Goal: Check status: Check status

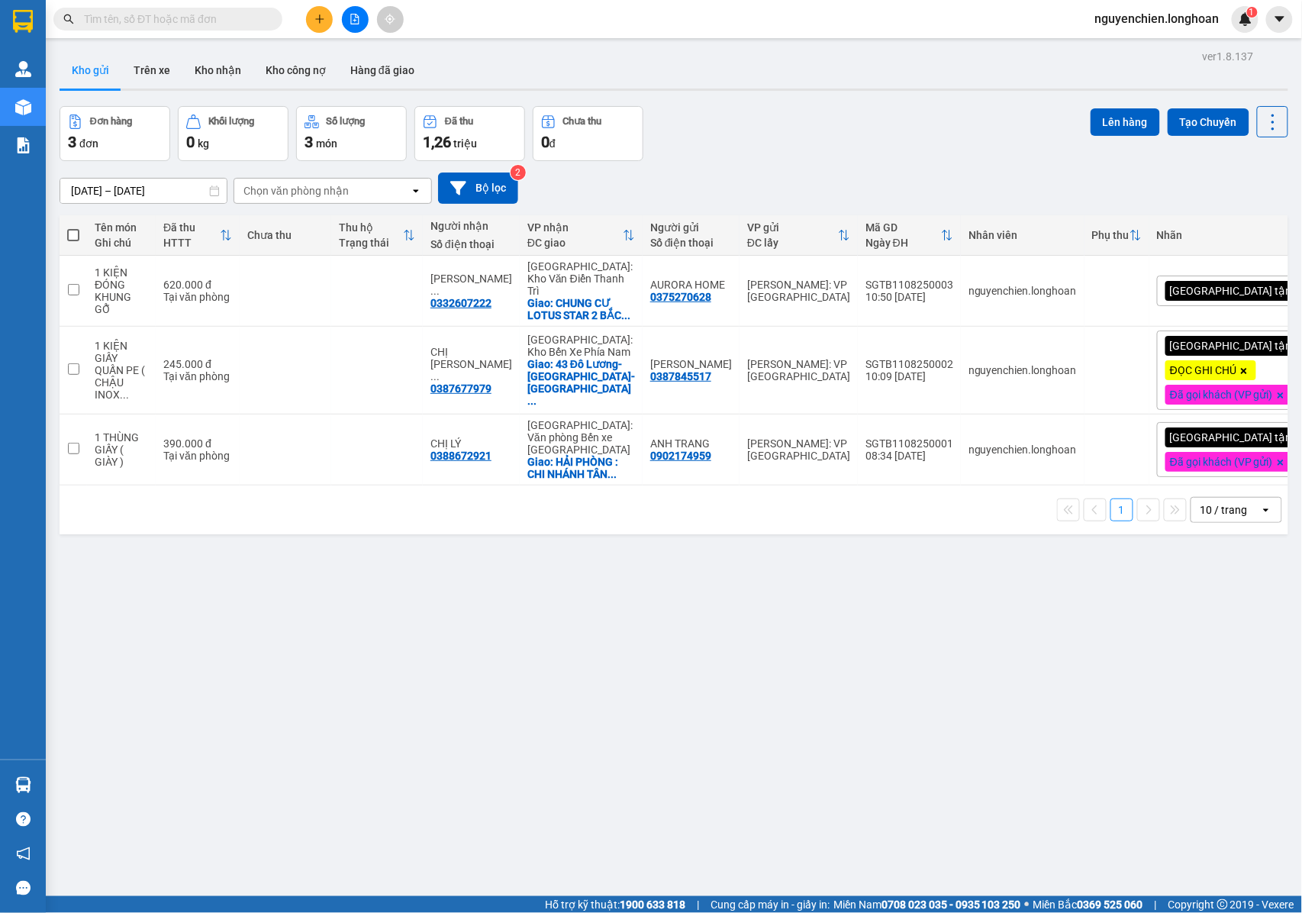
click at [176, 27] on span at bounding box center [167, 19] width 229 height 23
click at [176, 25] on input "text" at bounding box center [174, 19] width 180 height 17
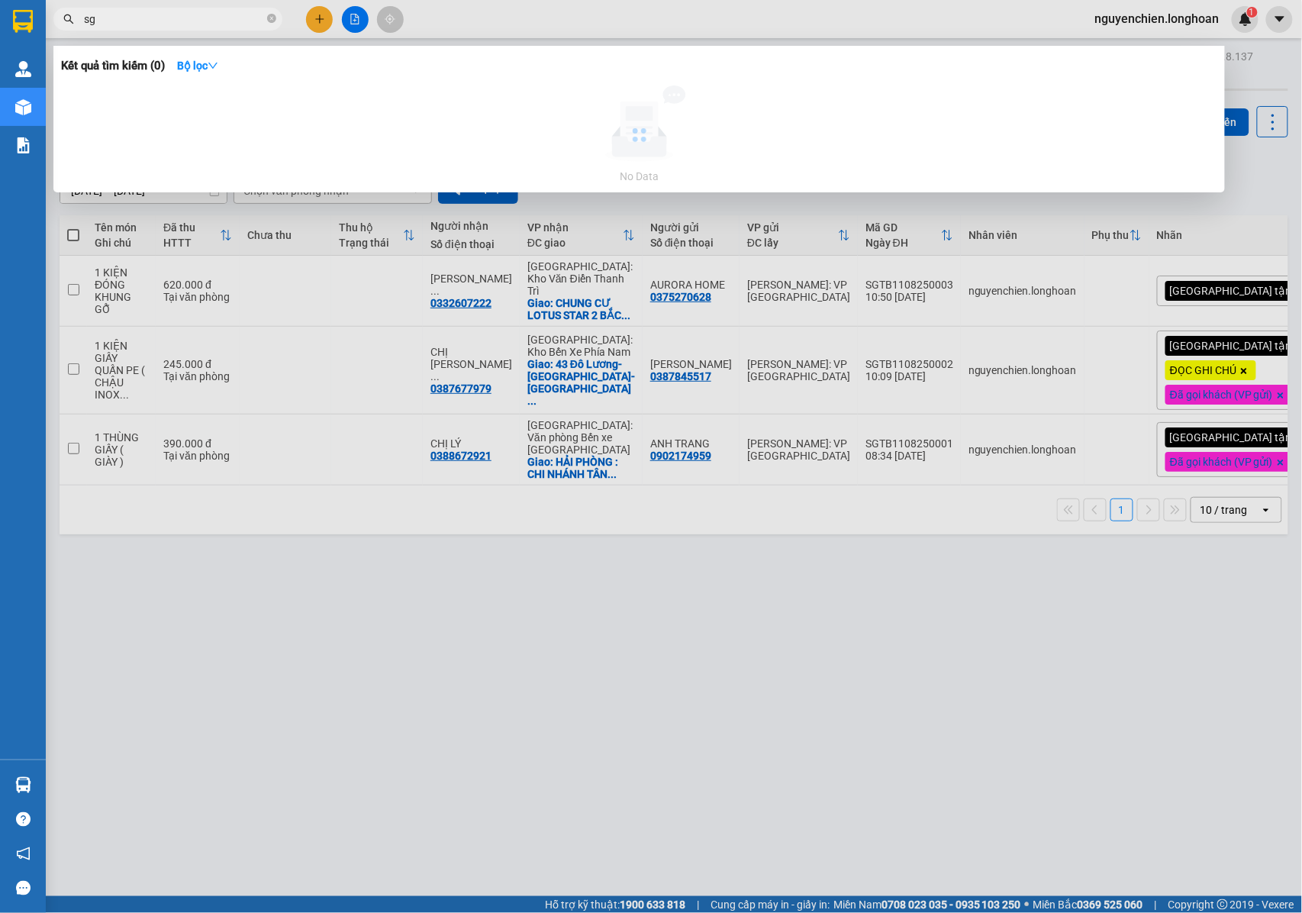
type input "s"
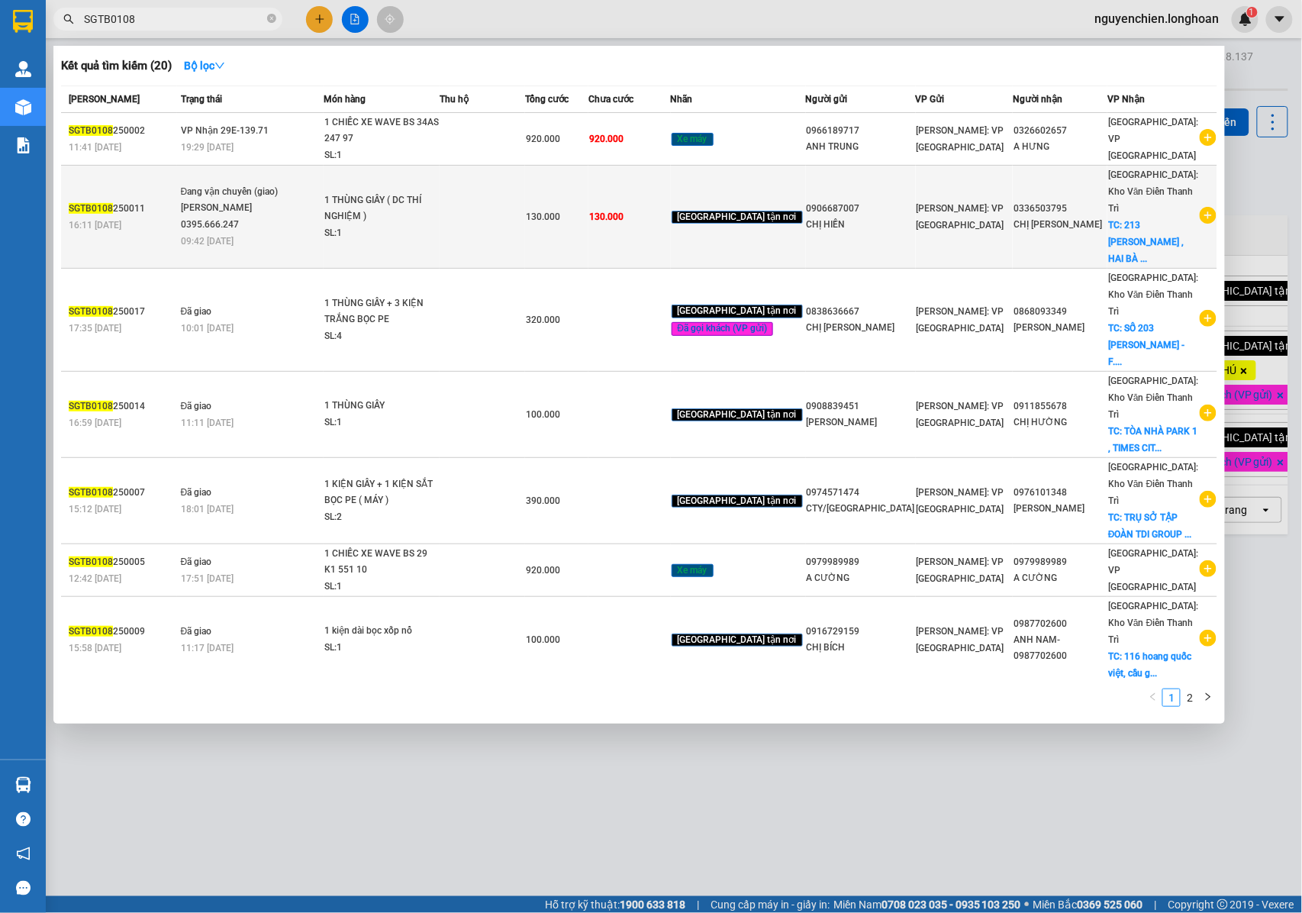
type input "SGTB0108"
click at [288, 200] on div "[PERSON_NAME] 0395.666.247" at bounding box center [238, 216] width 114 height 33
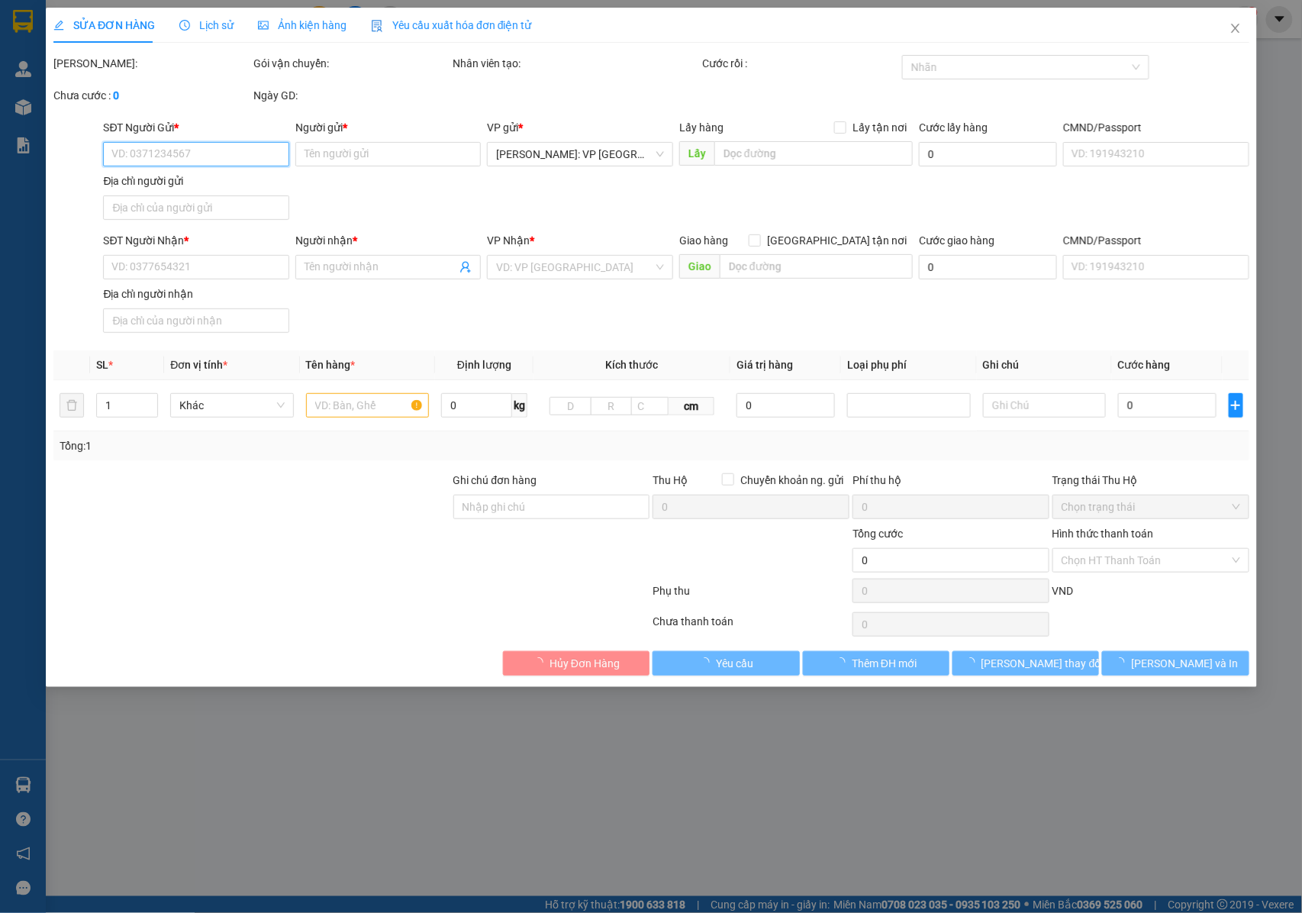
type input "0906687007"
type input "CHỊ HIỀN"
type input "0336503795"
type input "CHỊ [PERSON_NAME]"
checkbox input "true"
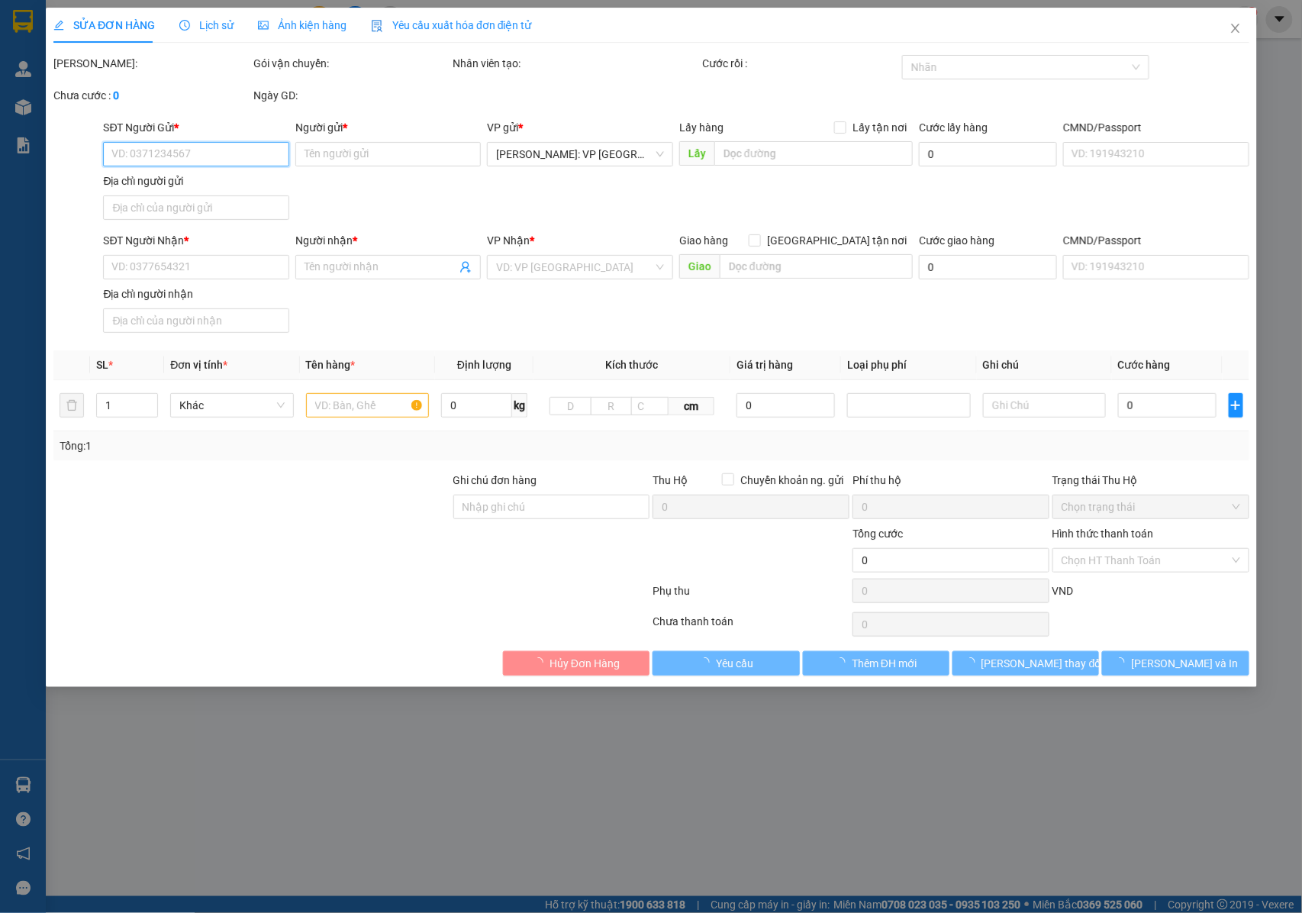
type input "[STREET_ADDRESS][PERSON_NAME]"
type input "NHẬN NGUYÊN KIỆN GIAO NGUYÊN KIỆN, HƯ VỠ K ĐỀN"
type input "130.000"
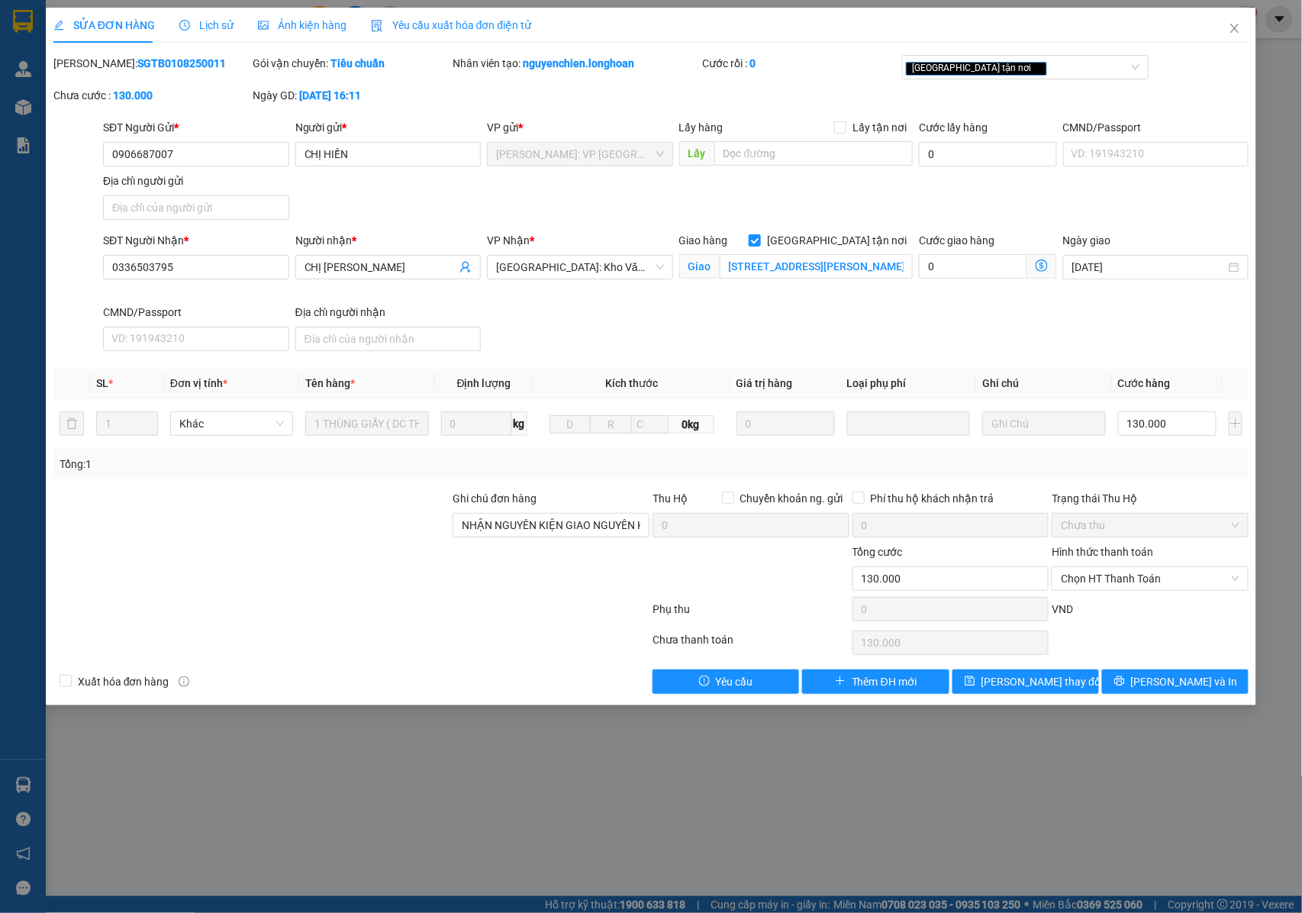
click at [211, 23] on span "Lịch sử" at bounding box center [206, 25] width 54 height 12
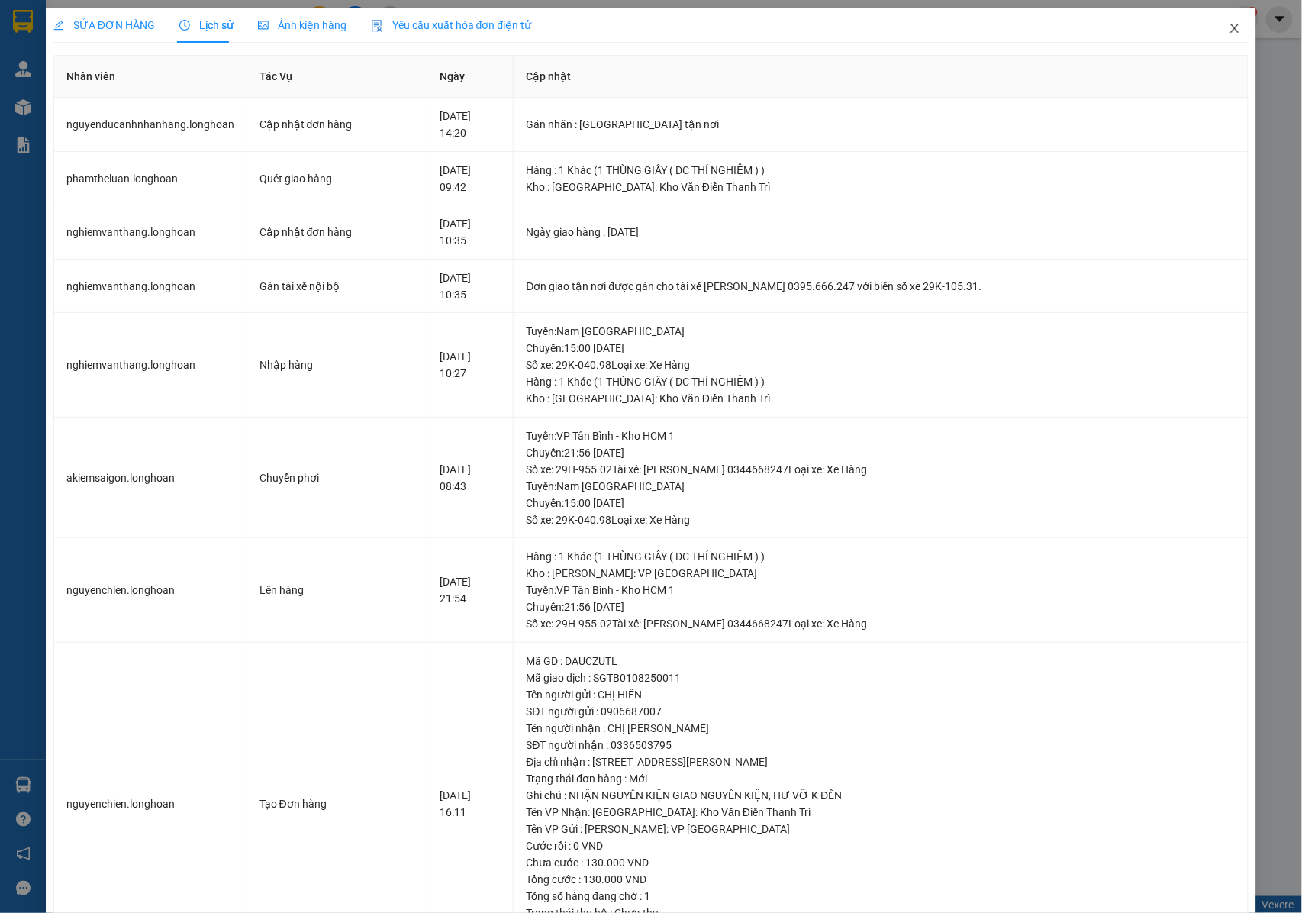
click at [1231, 32] on icon "close" at bounding box center [1235, 28] width 8 height 9
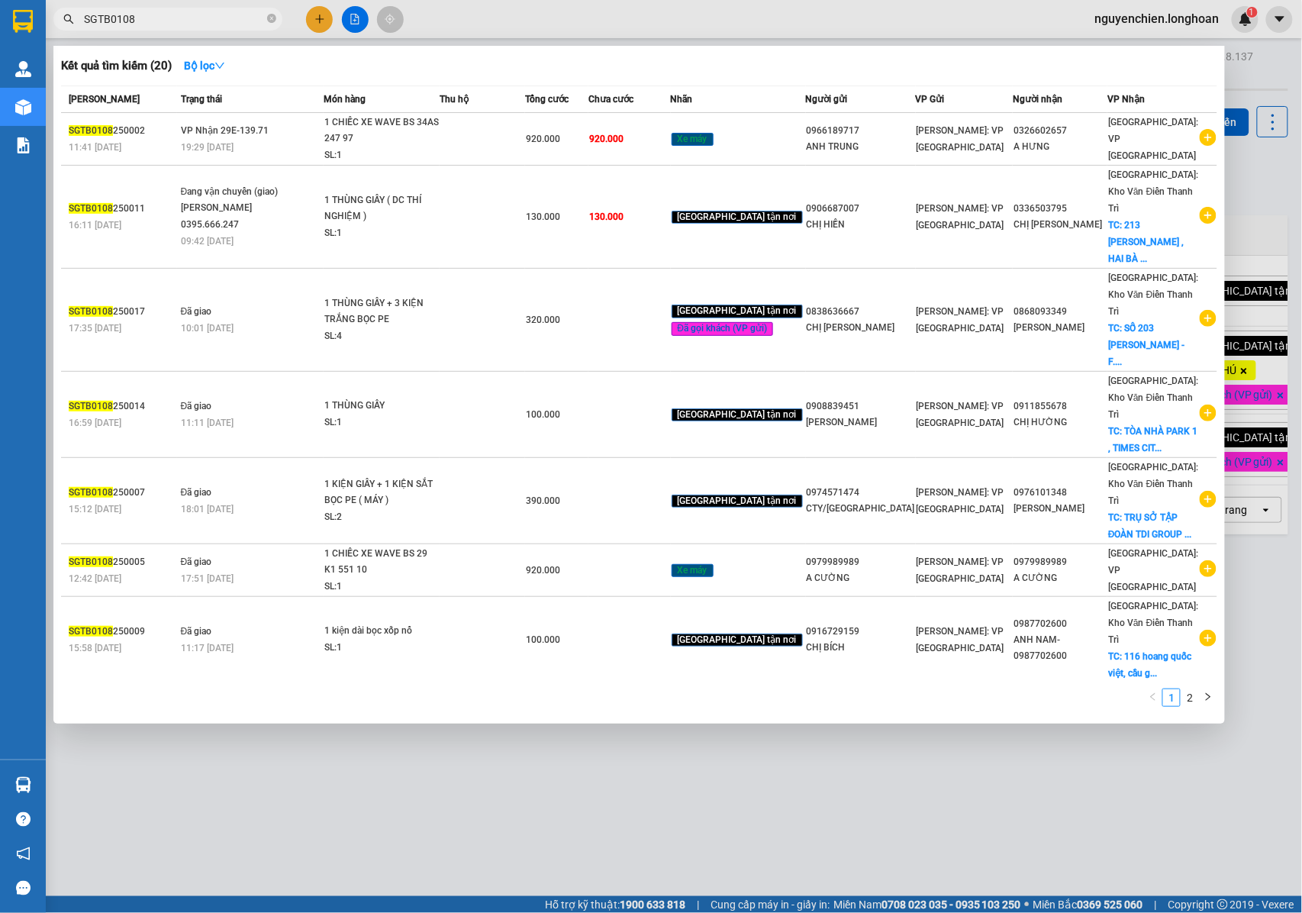
click at [154, 11] on input "SGTB0108" at bounding box center [174, 19] width 180 height 17
click at [118, 20] on input "SGTB010825" at bounding box center [174, 19] width 180 height 17
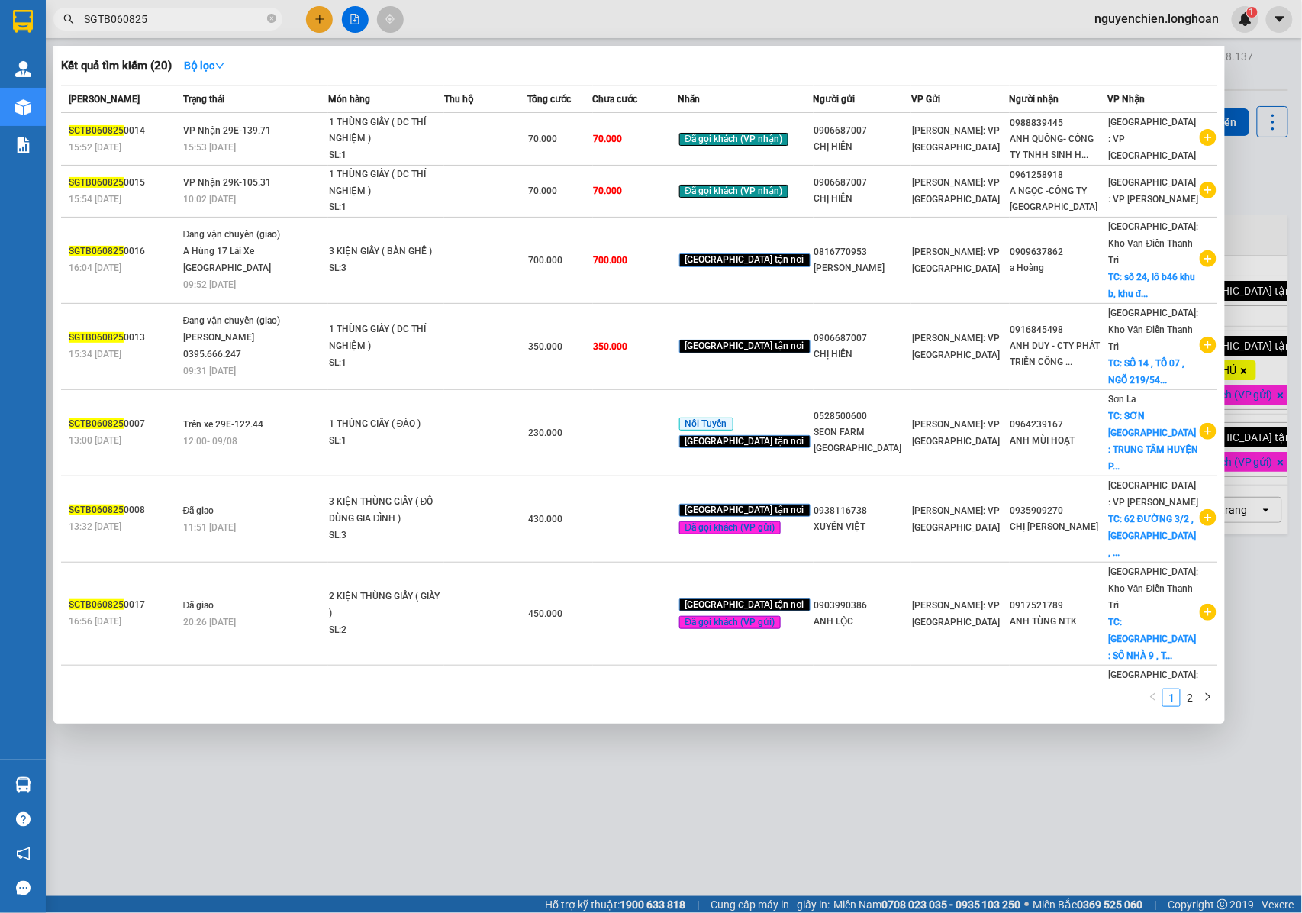
type input "SGTB060825"
click at [282, 749] on div at bounding box center [651, 456] width 1302 height 913
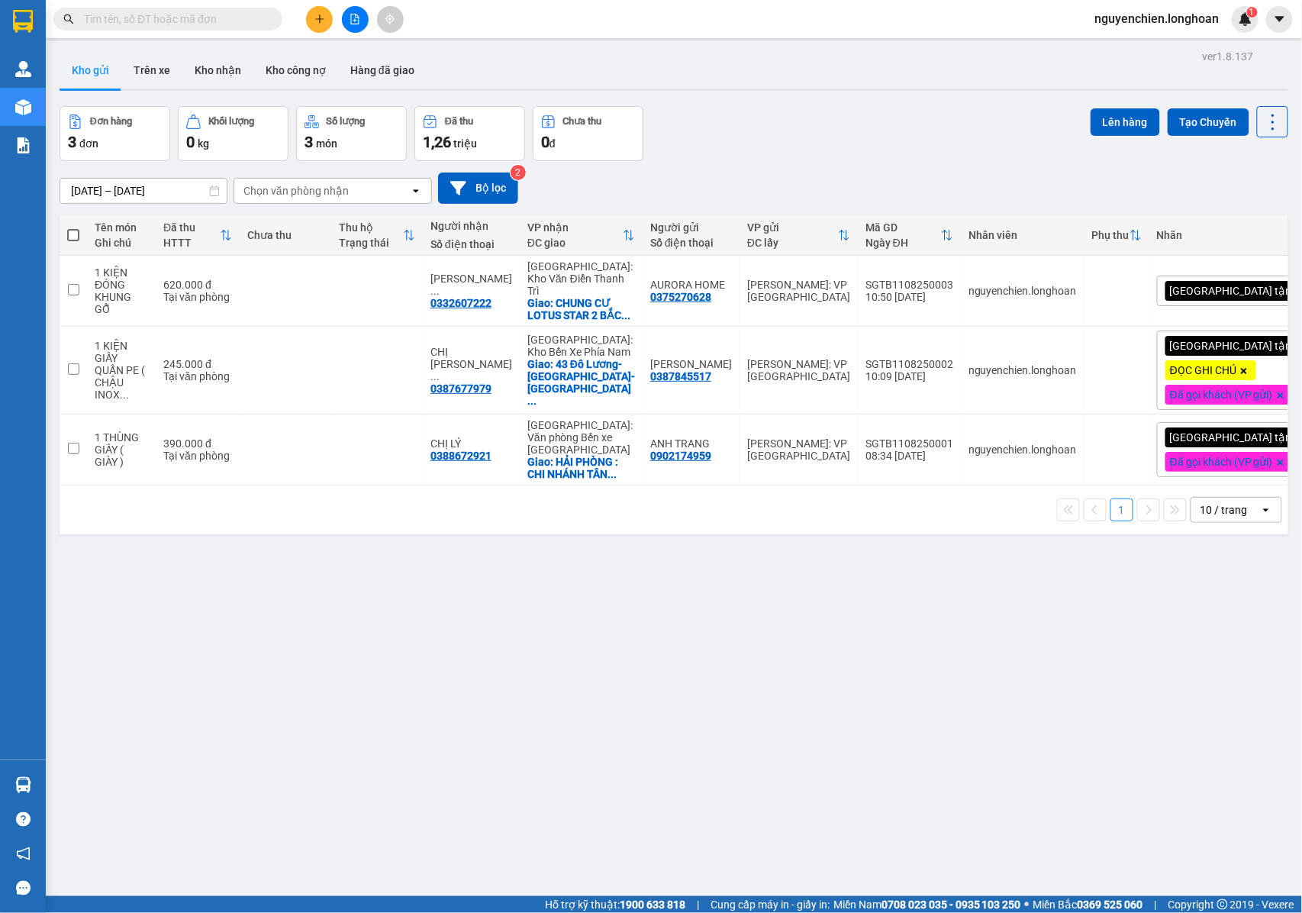
click at [200, 19] on input "text" at bounding box center [174, 19] width 180 height 17
click at [118, 28] on span at bounding box center [167, 19] width 229 height 23
click at [120, 20] on input "text" at bounding box center [174, 19] width 180 height 17
paste input "0909812486"
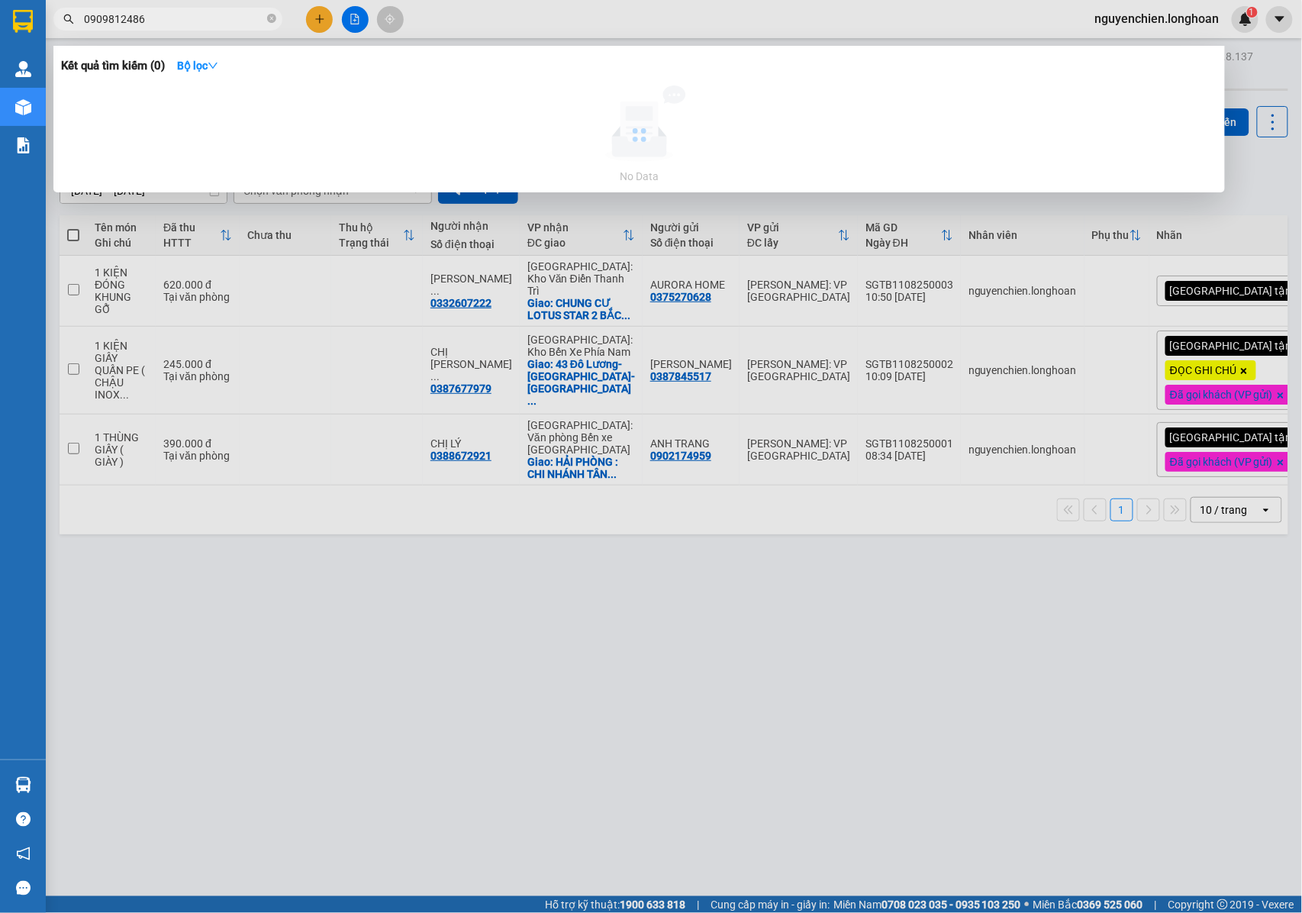
click at [159, 17] on input "0909812486" at bounding box center [174, 19] width 180 height 17
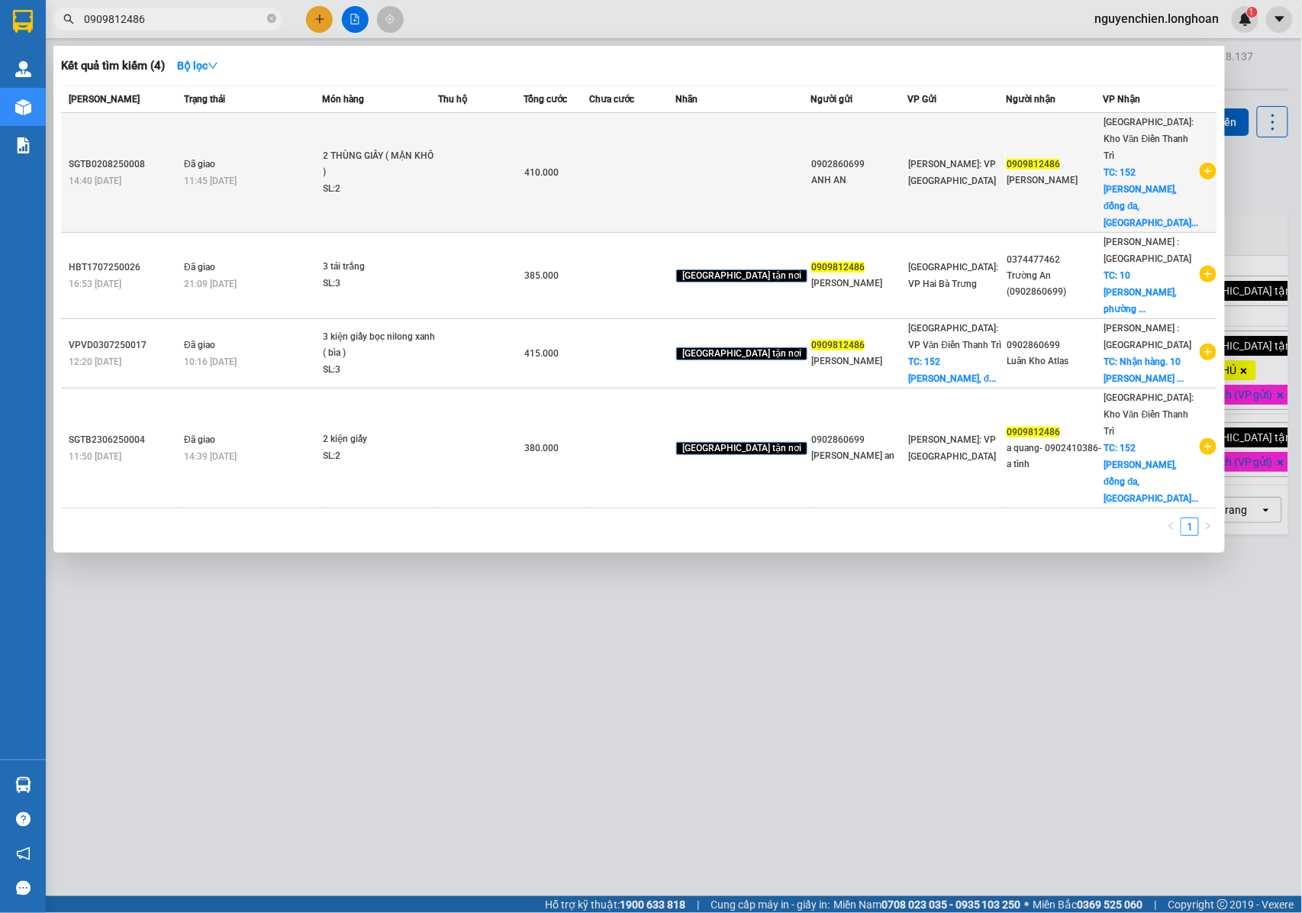
type input "0909812486"
click at [254, 172] on div "11:45 [DATE]" at bounding box center [253, 180] width 138 height 17
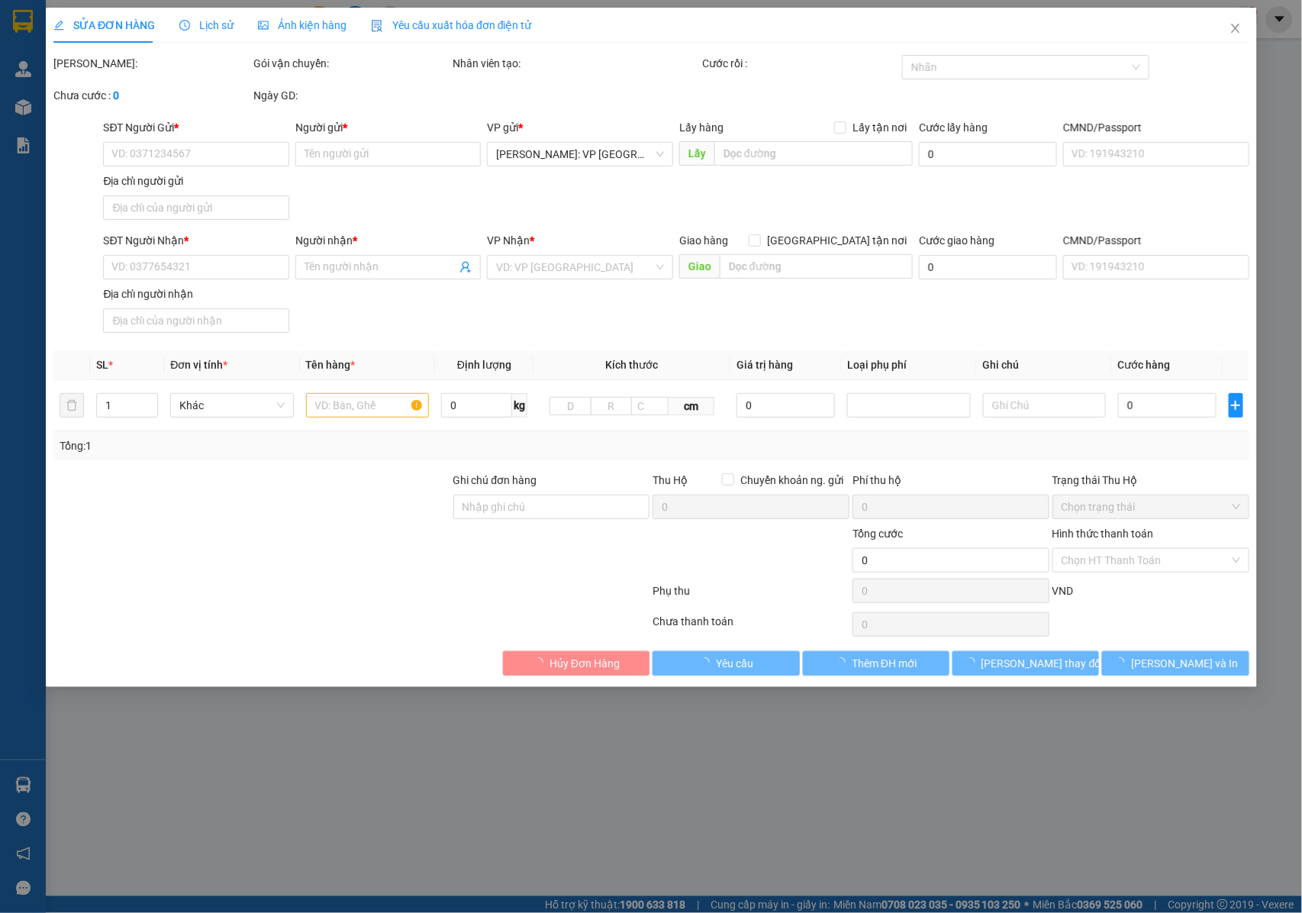
type input "0902860699"
type input "ANH AN"
type input "0909812486"
type input "[PERSON_NAME]"
checkbox input "true"
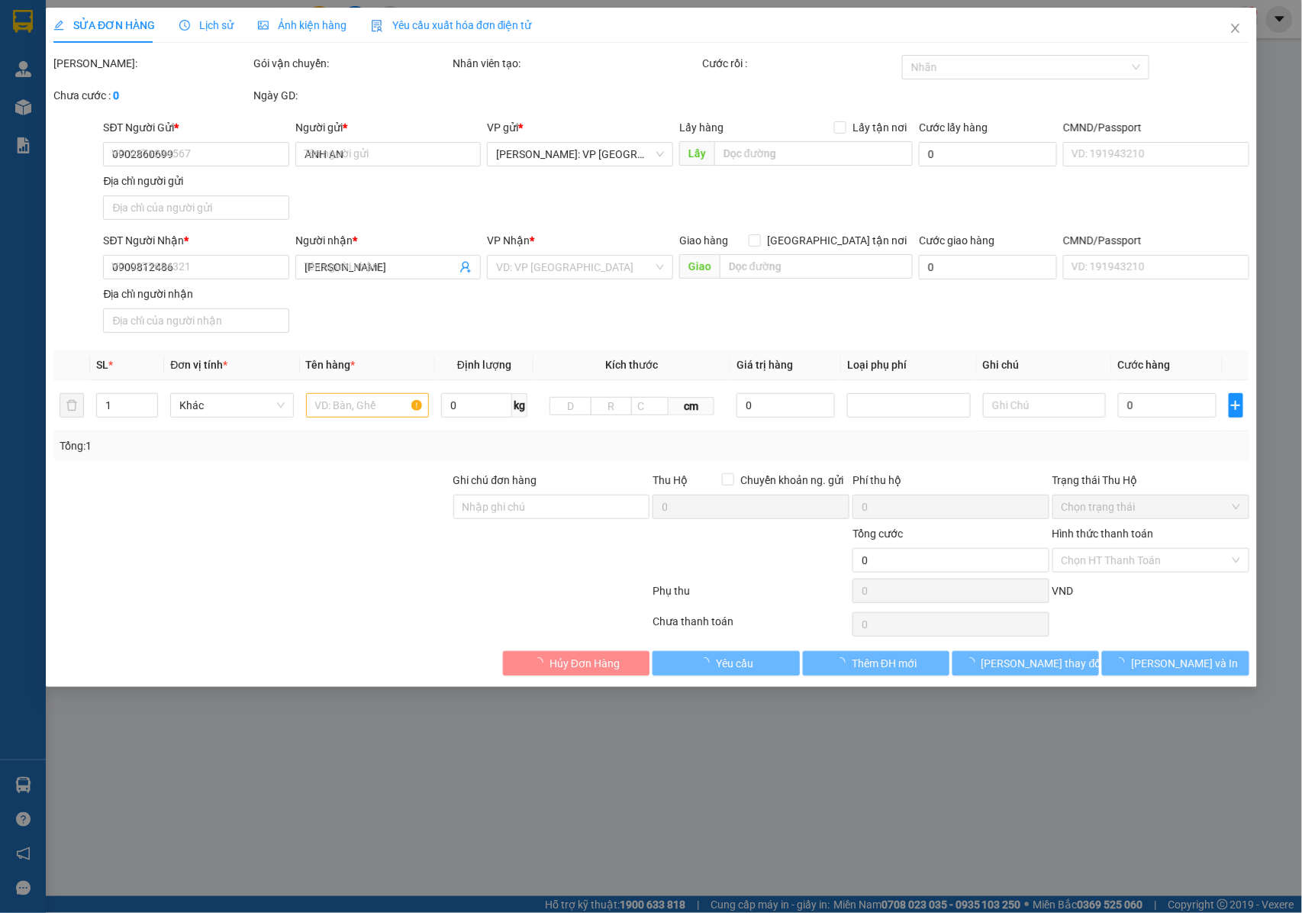
type input "152 lê duẩn, đống đa, hà nội"
type input "NHẬN NGUYÊN KIỆN GIAO NGUYÊN KIỆN, HƯ VỠ K ĐỀN"
type input "410.000"
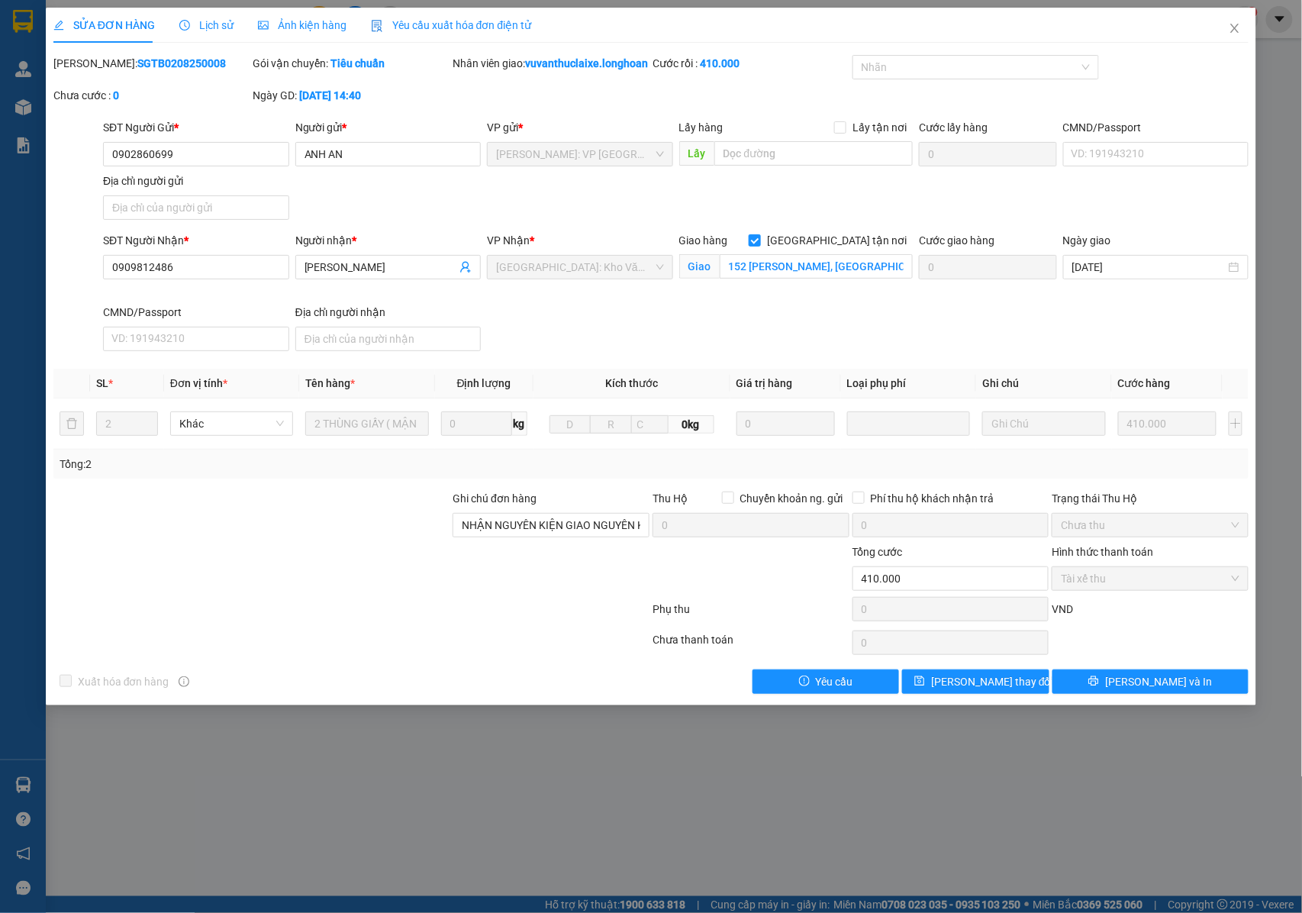
drag, startPoint x: 188, startPoint y: 64, endPoint x: 93, endPoint y: 68, distance: 94.7
click at [93, 68] on div "Mã ĐH: SGTB0208250008" at bounding box center [151, 63] width 197 height 17
copy b "SGTB0208250008"
click at [1233, 37] on span "Close" at bounding box center [1234, 29] width 43 height 43
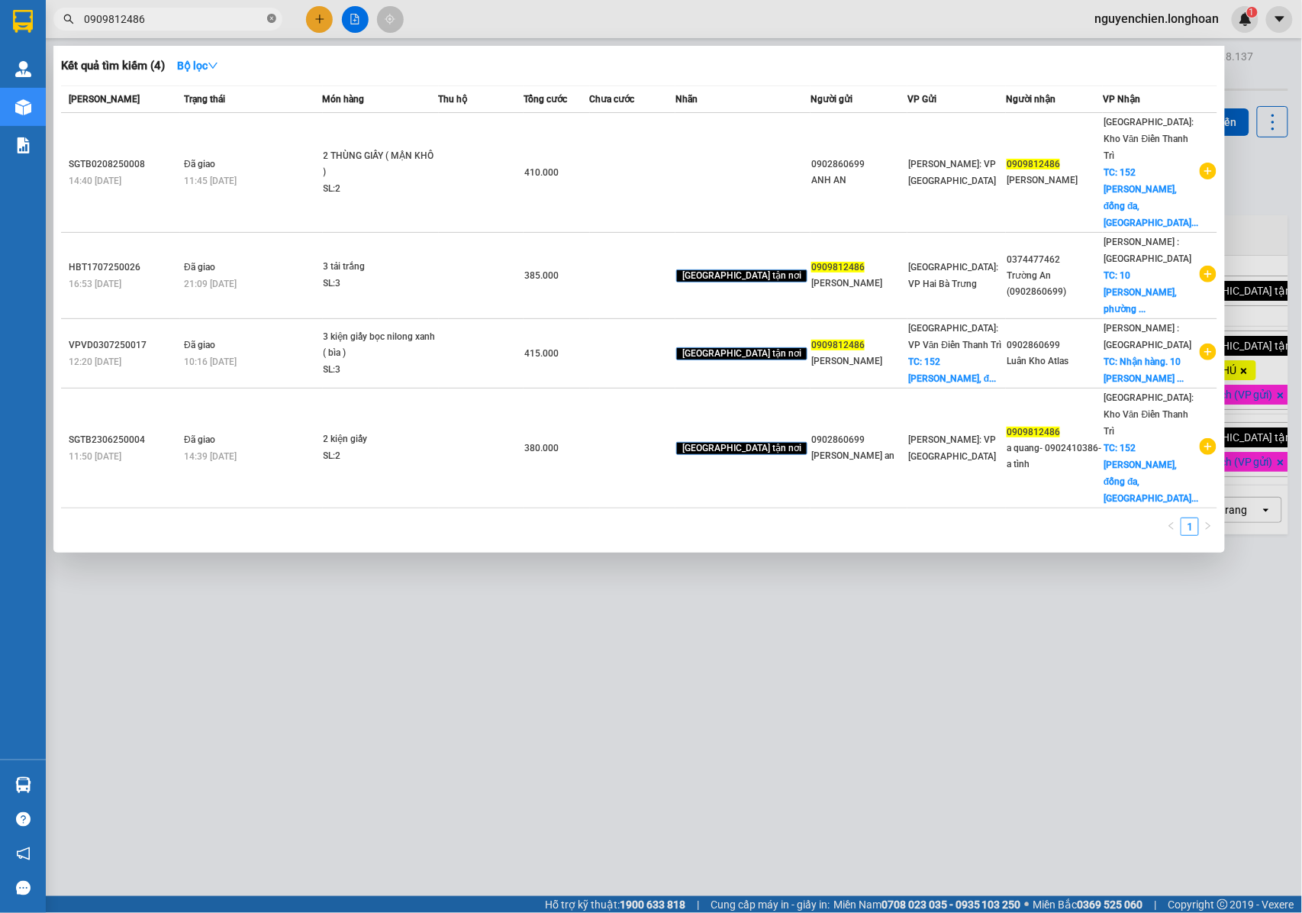
click at [275, 19] on icon "close-circle" at bounding box center [271, 18] width 9 height 9
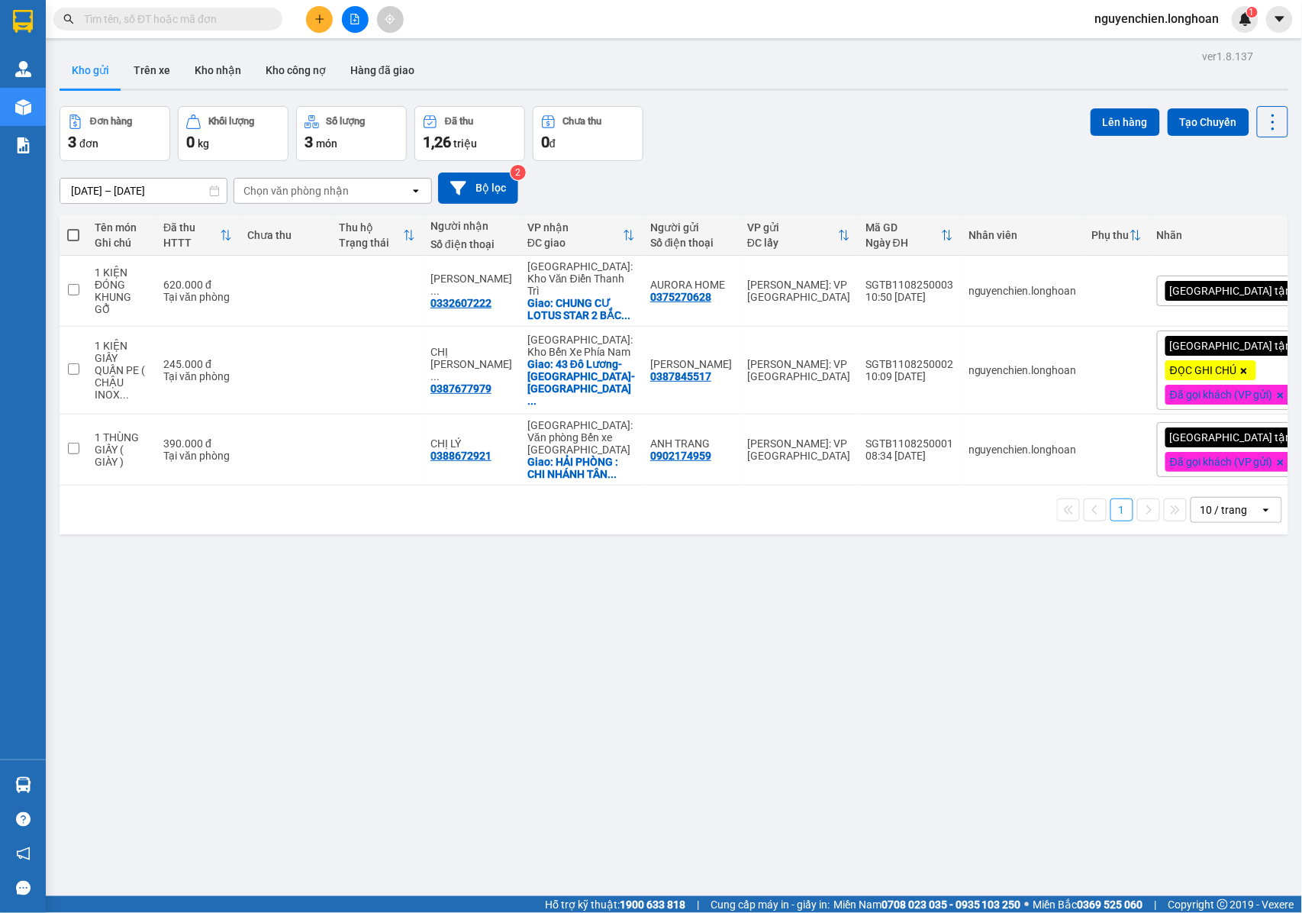
paste input "SGTB0208250008"
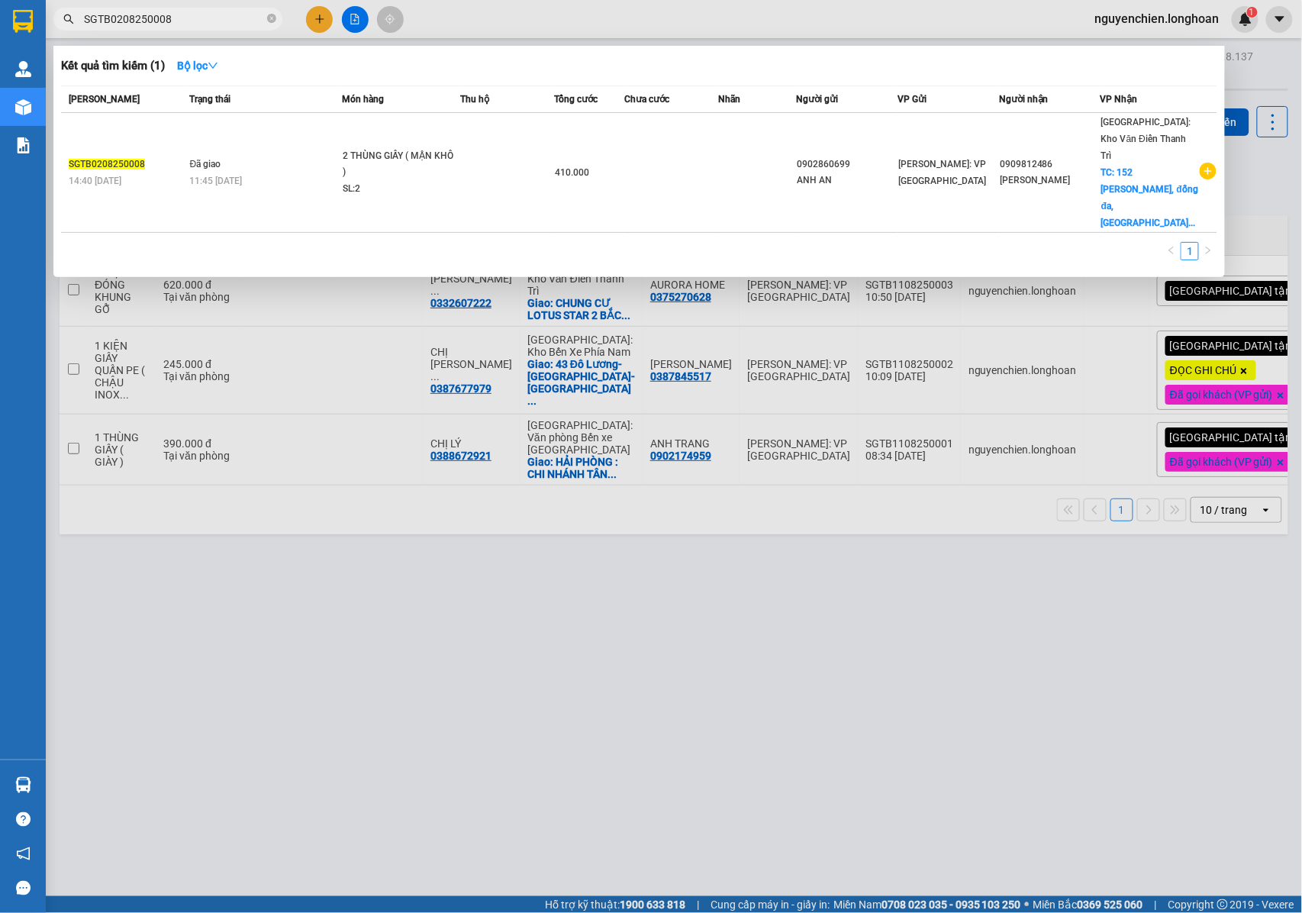
type input "SGTB0208250008"
click at [502, 678] on div at bounding box center [651, 456] width 1302 height 913
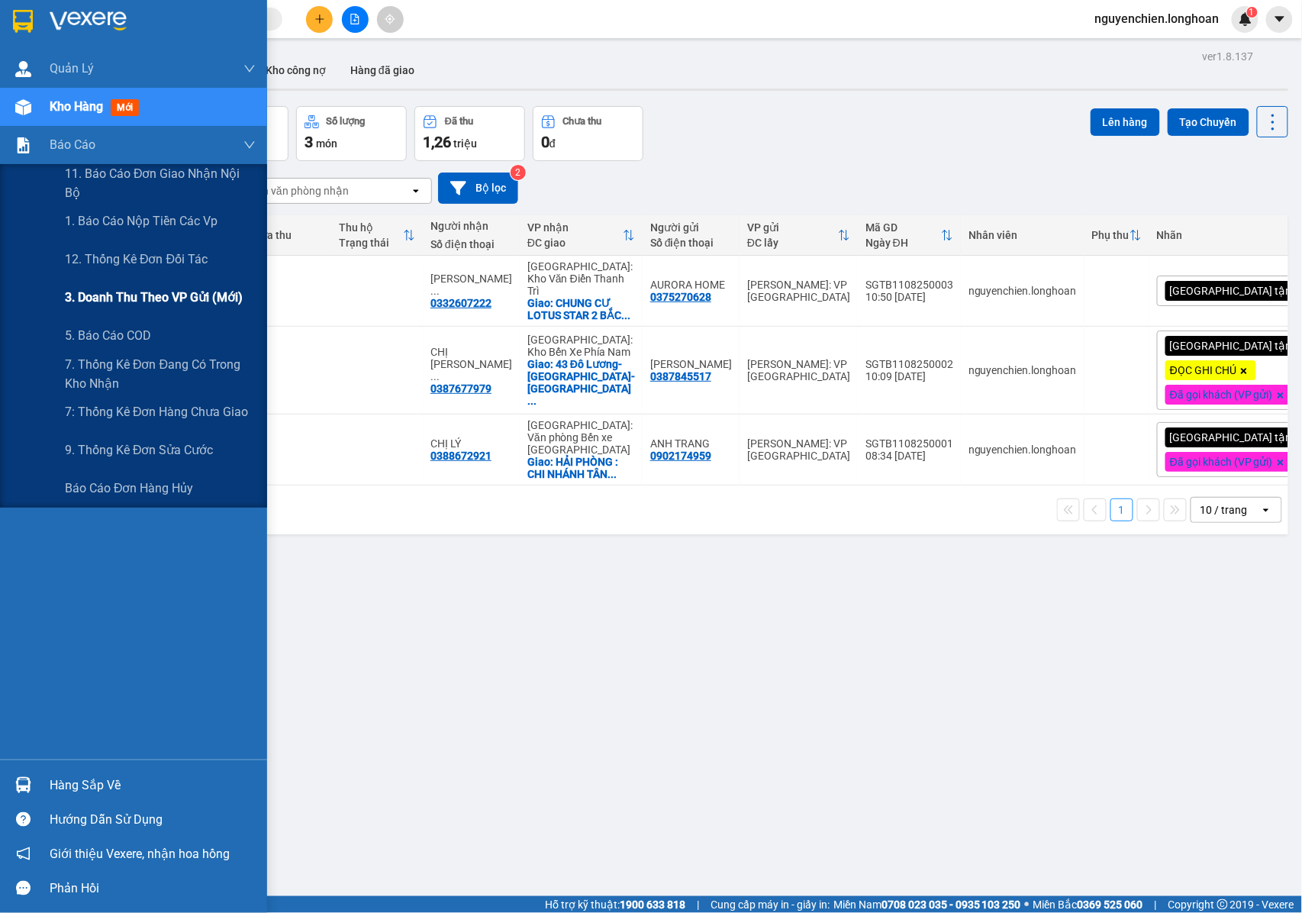
click at [171, 298] on span "3. Doanh Thu theo VP Gửi (mới)" at bounding box center [154, 297] width 178 height 19
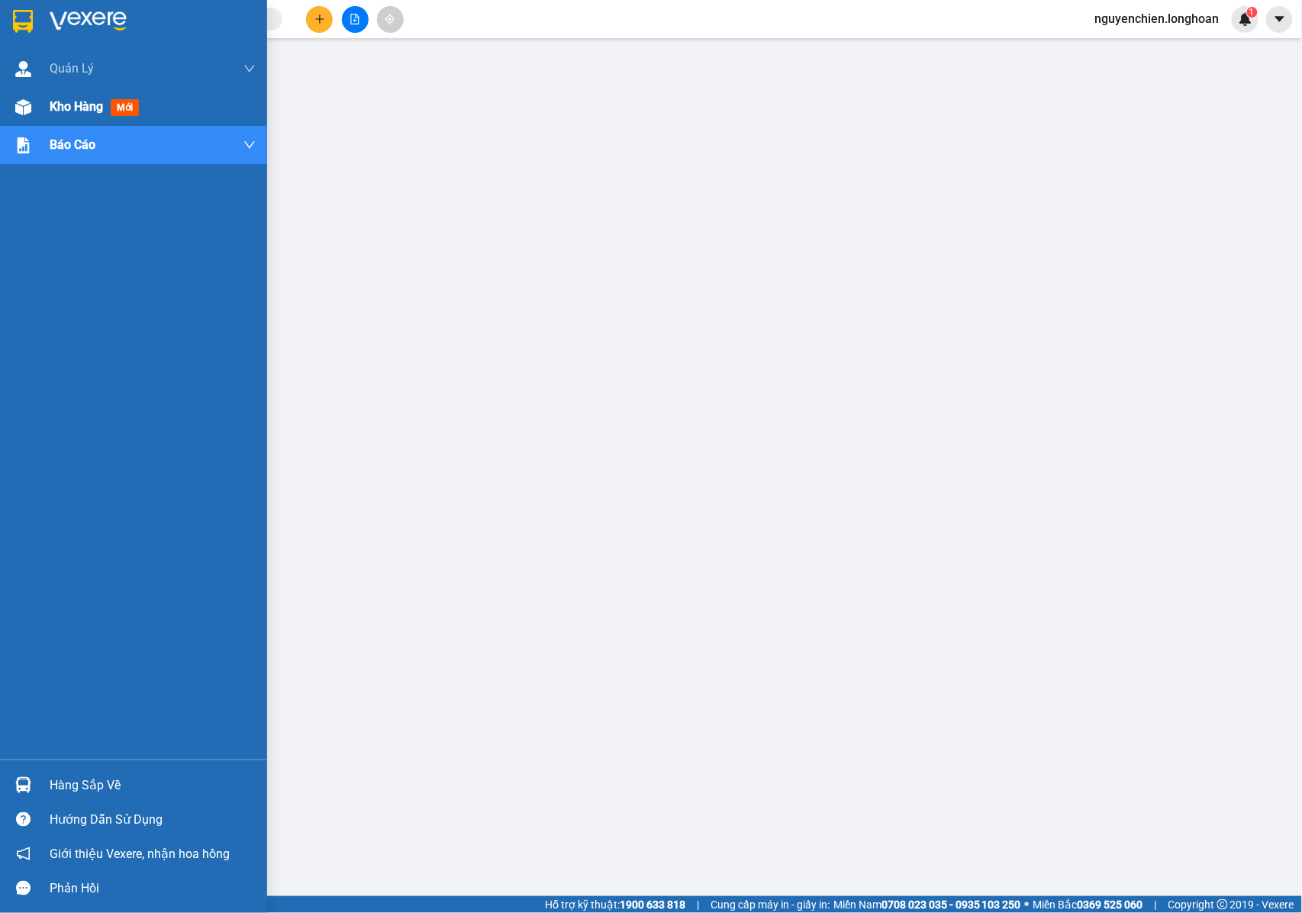
click at [13, 104] on div at bounding box center [23, 107] width 27 height 27
